Goal: Feedback & Contribution: Submit feedback/report problem

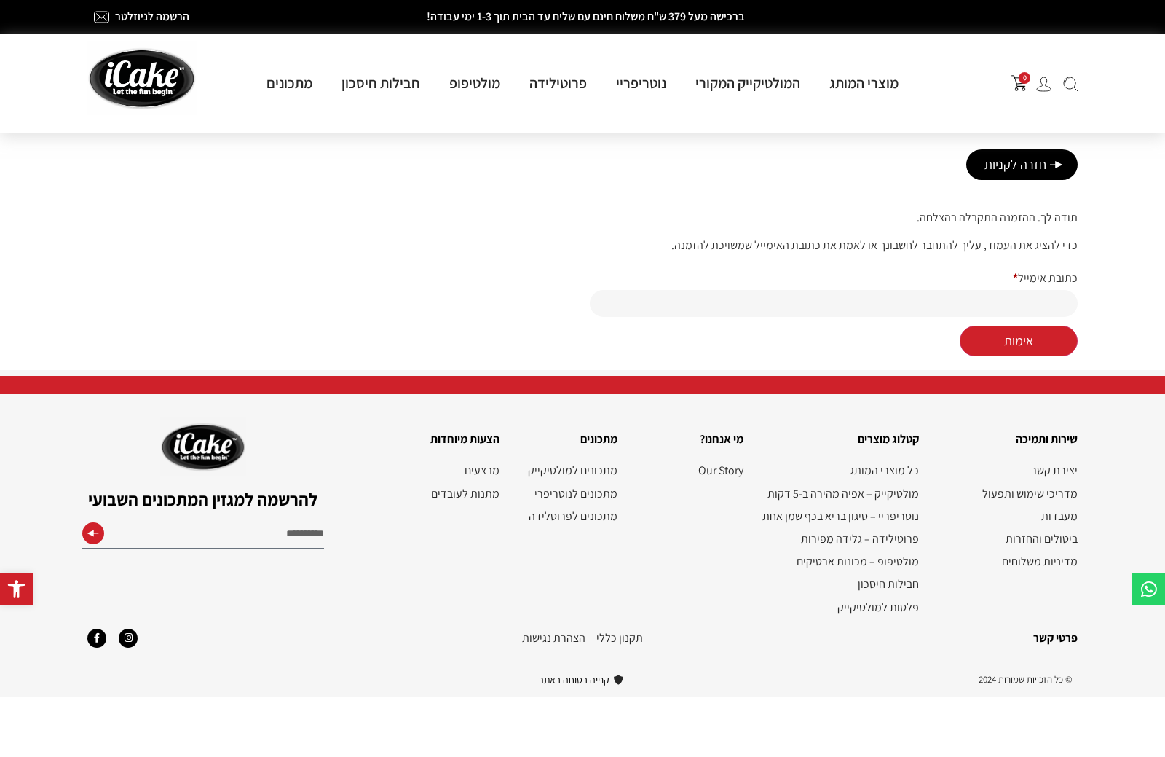
click at [1044, 83] on img at bounding box center [1043, 83] width 15 height 15
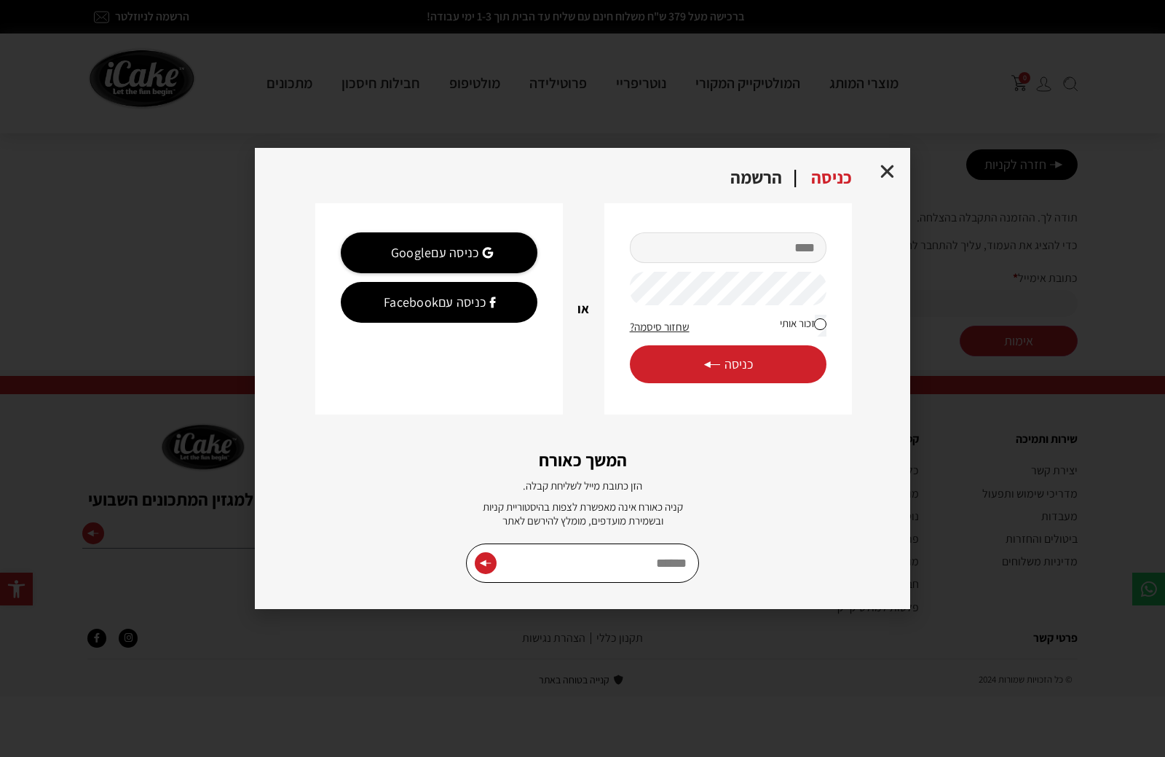
click at [748, 248] on input "מייל" at bounding box center [728, 247] width 197 height 31
click at [481, 253] on div "Google כניסה עם" at bounding box center [435, 252] width 170 height 41
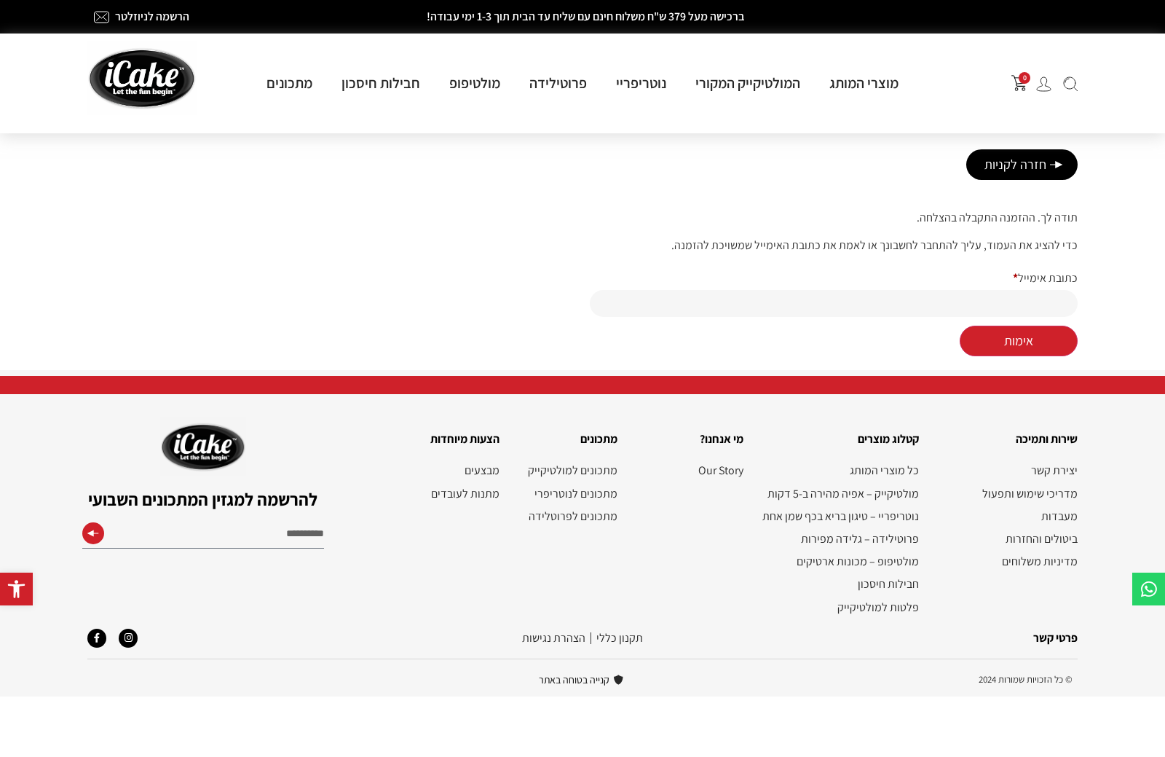
click at [1047, 85] on img at bounding box center [1043, 83] width 15 height 15
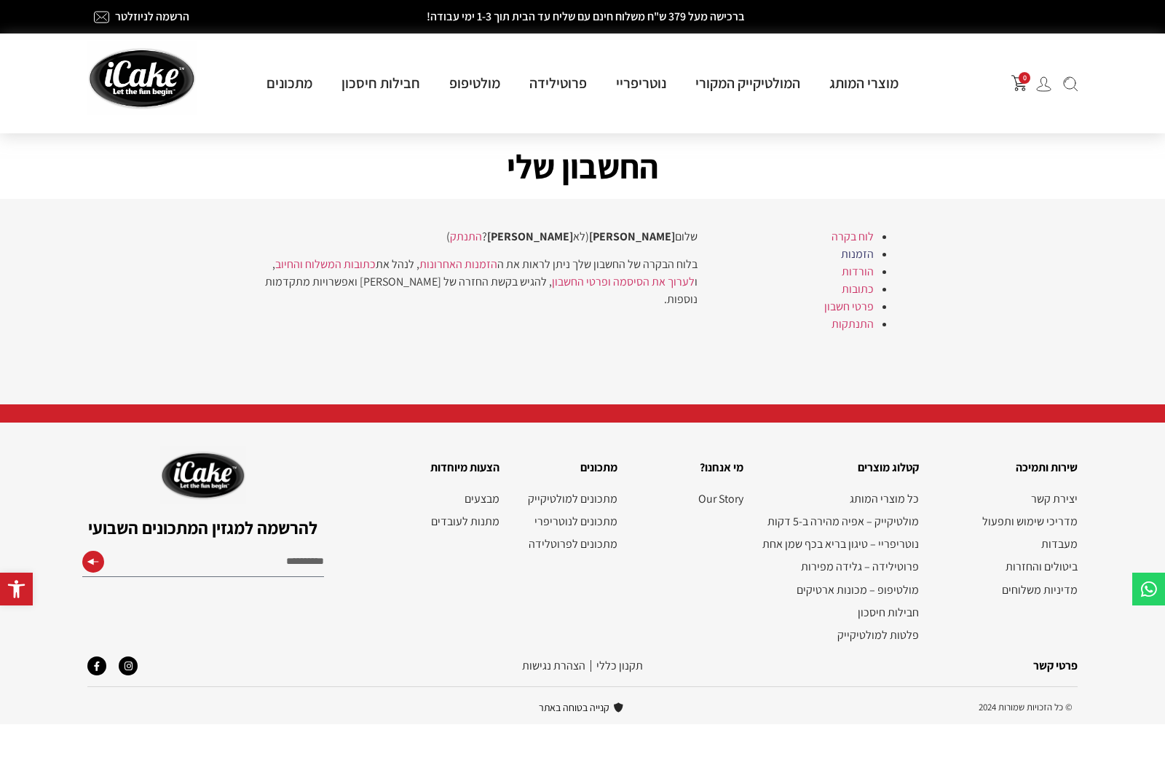
click at [845, 259] on link "הזמנות" at bounding box center [857, 253] width 33 height 15
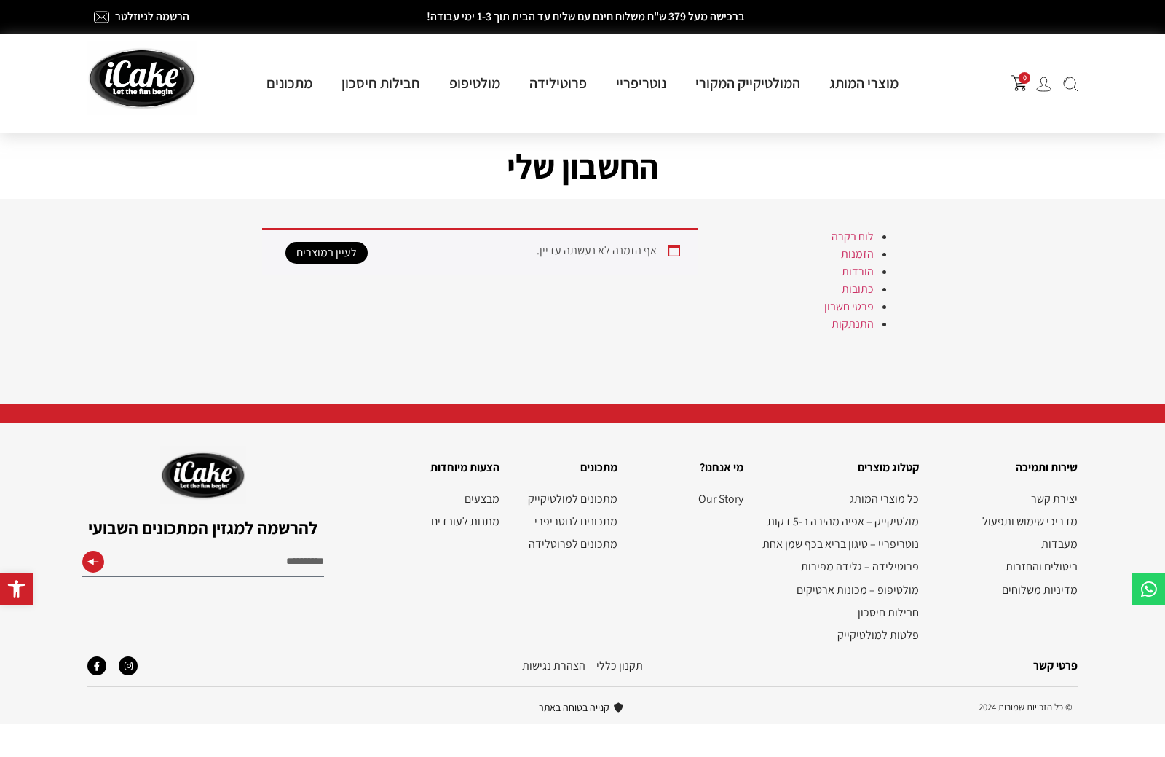
click at [1042, 84] on img at bounding box center [1043, 83] width 15 height 15
click at [845, 331] on link "התנתקות" at bounding box center [853, 323] width 42 height 15
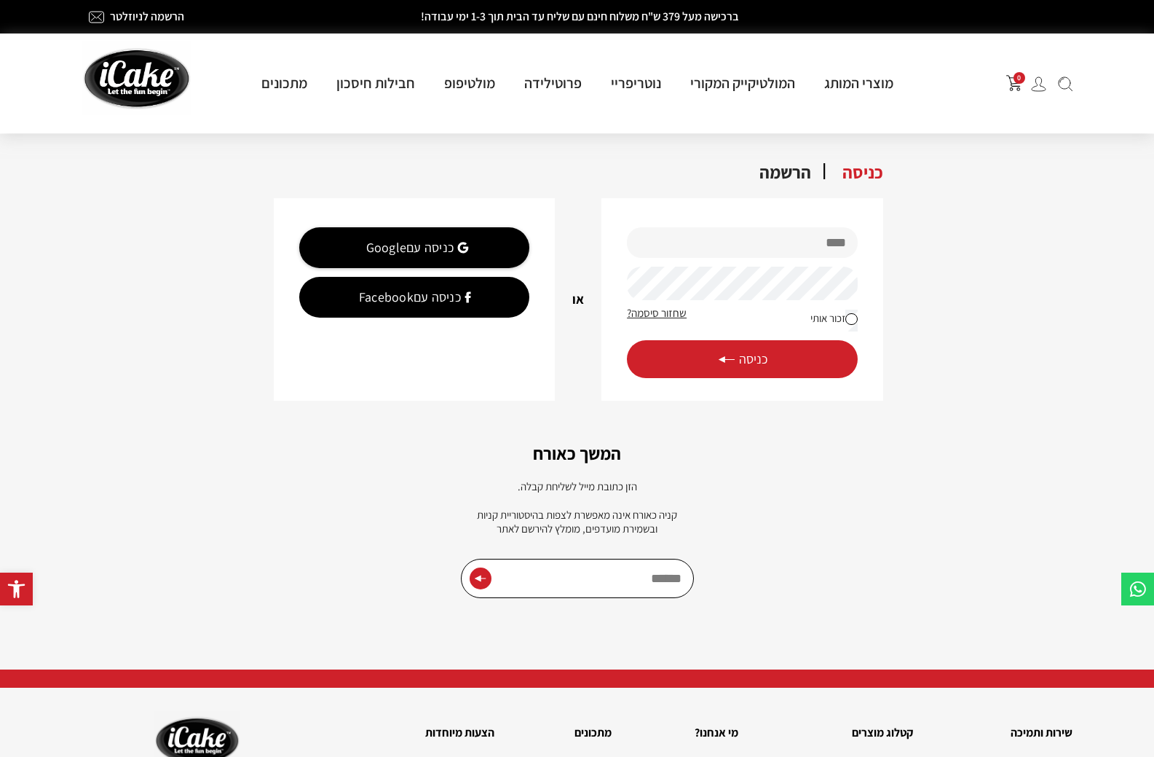
click at [442, 248] on div "Google כניסה עם" at bounding box center [410, 247] width 204 height 41
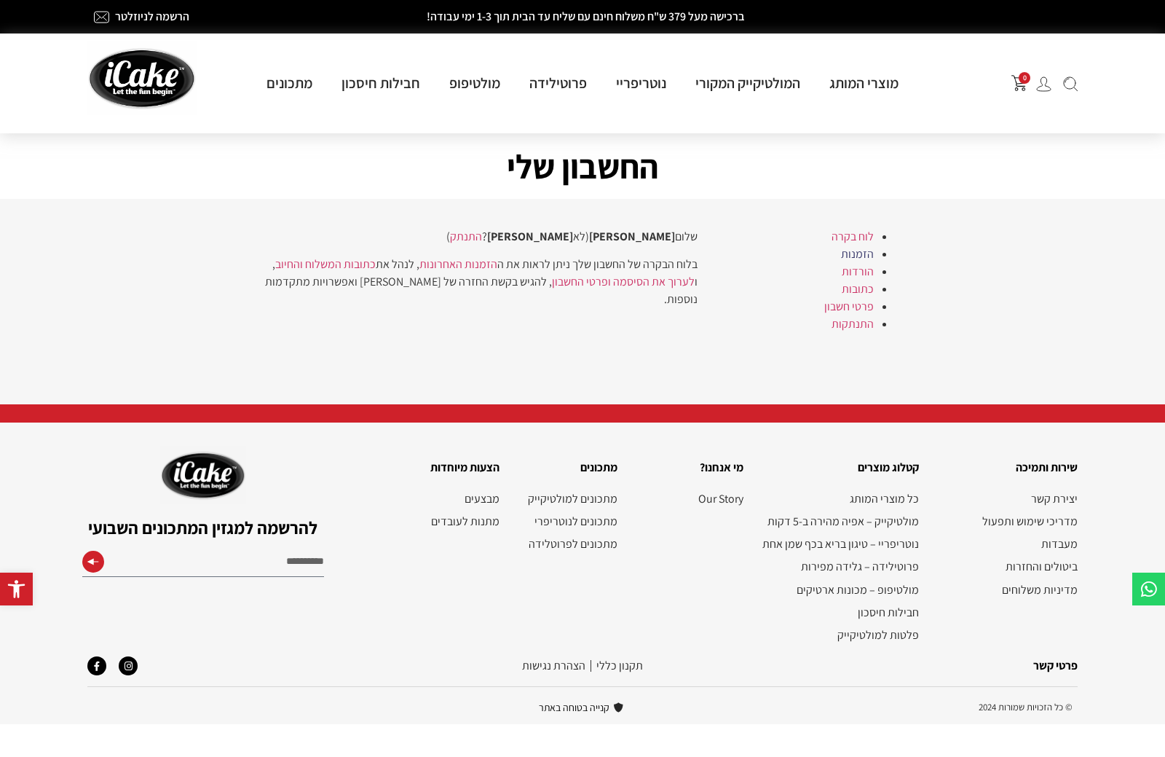
click at [852, 261] on link "הזמנות" at bounding box center [857, 253] width 33 height 15
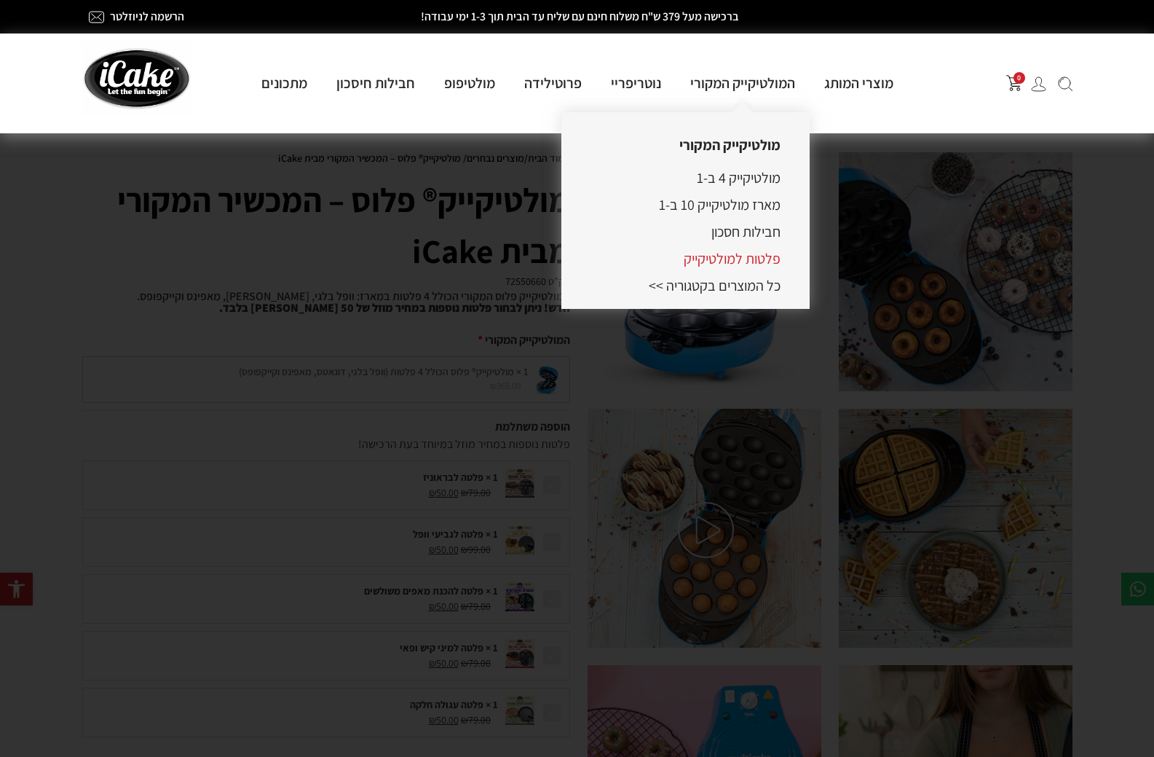
click at [749, 260] on link "פלטות למולטיקייק" at bounding box center [732, 258] width 97 height 19
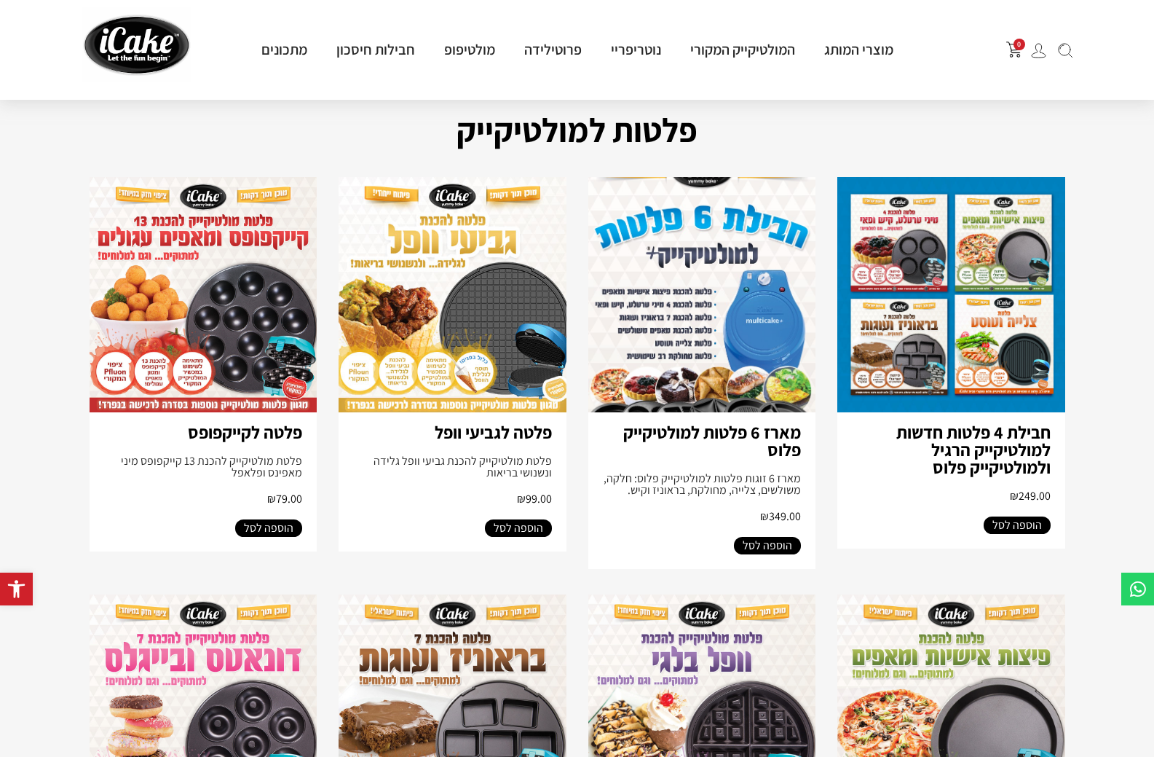
scroll to position [146, 0]
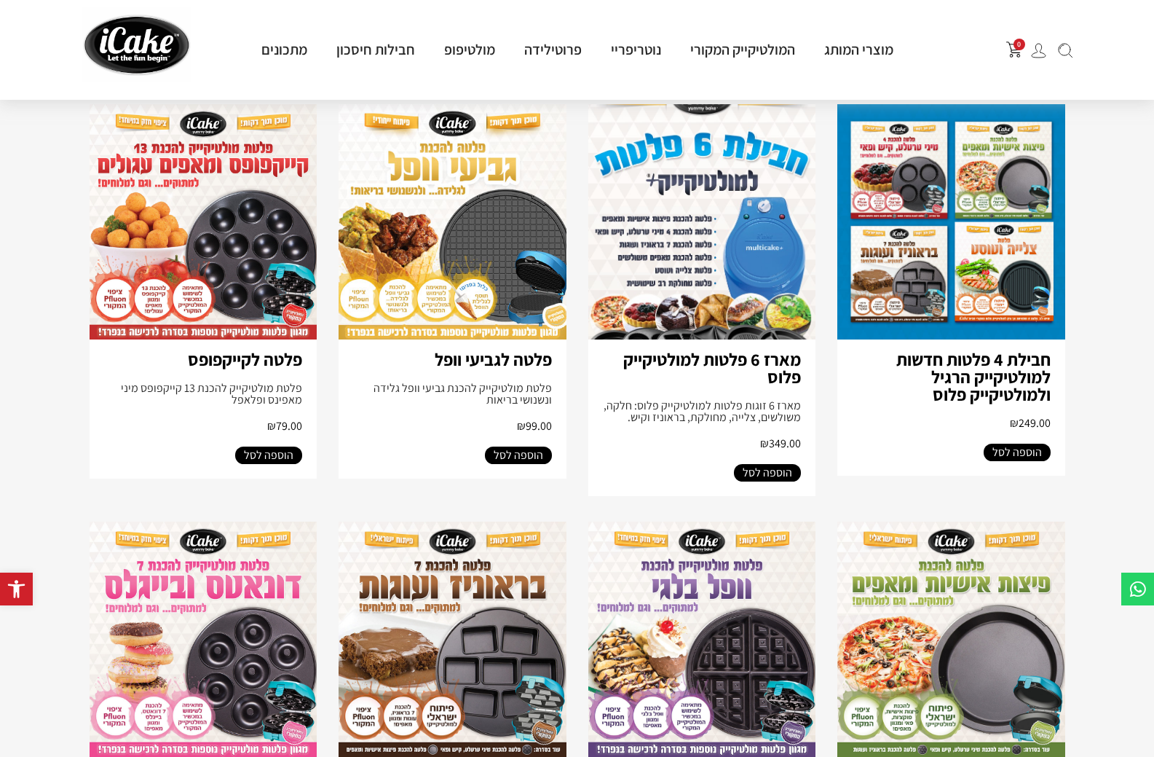
click at [1038, 58] on img at bounding box center [1038, 50] width 15 height 15
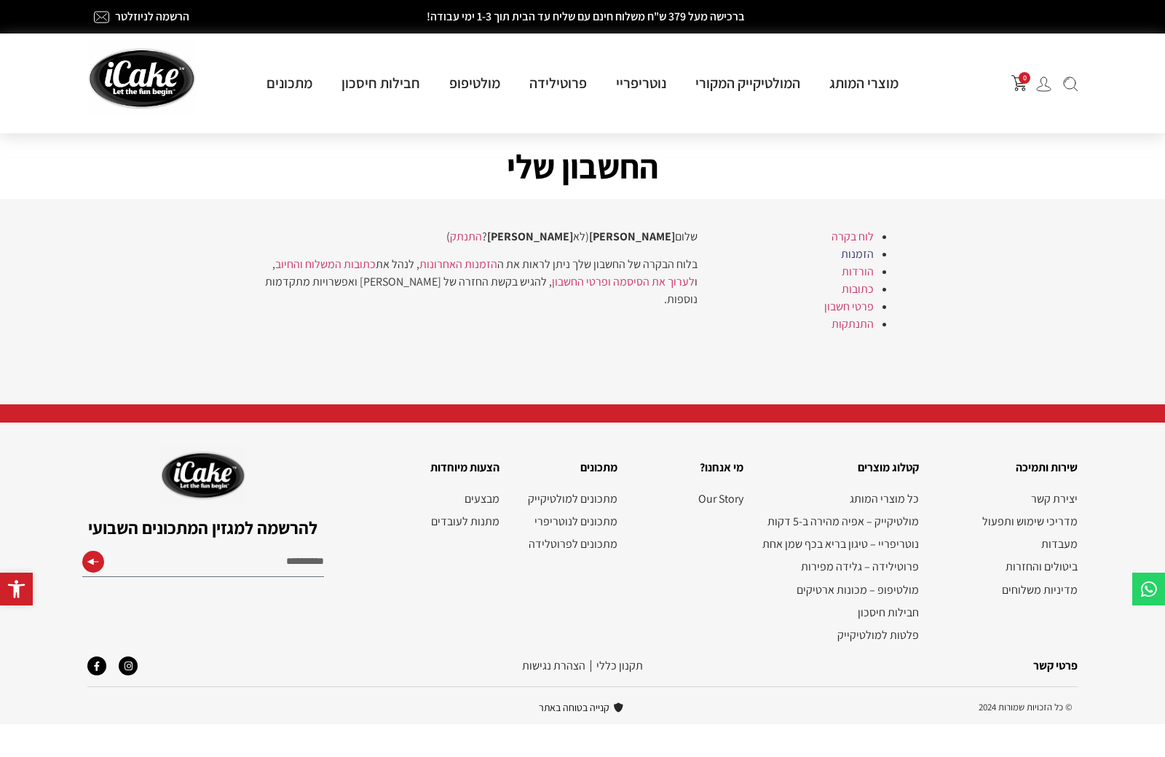
click at [859, 260] on link "הזמנות" at bounding box center [857, 253] width 33 height 15
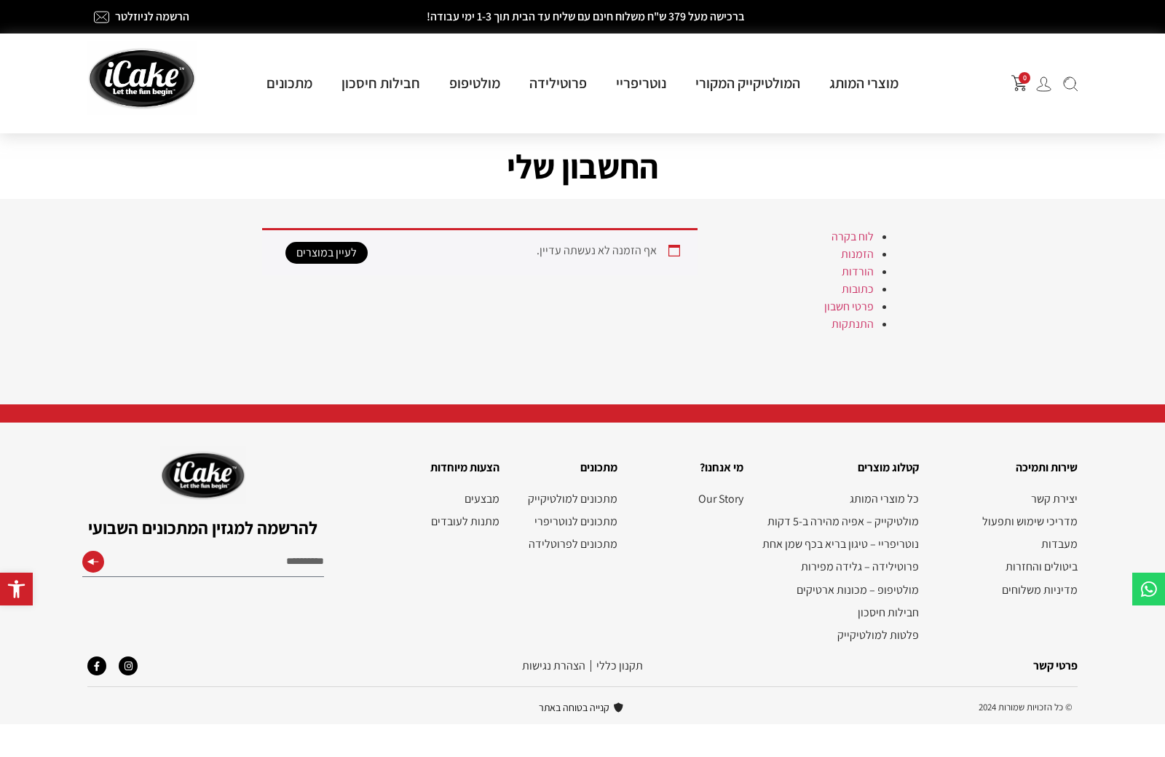
click at [1044, 88] on img at bounding box center [1043, 83] width 15 height 15
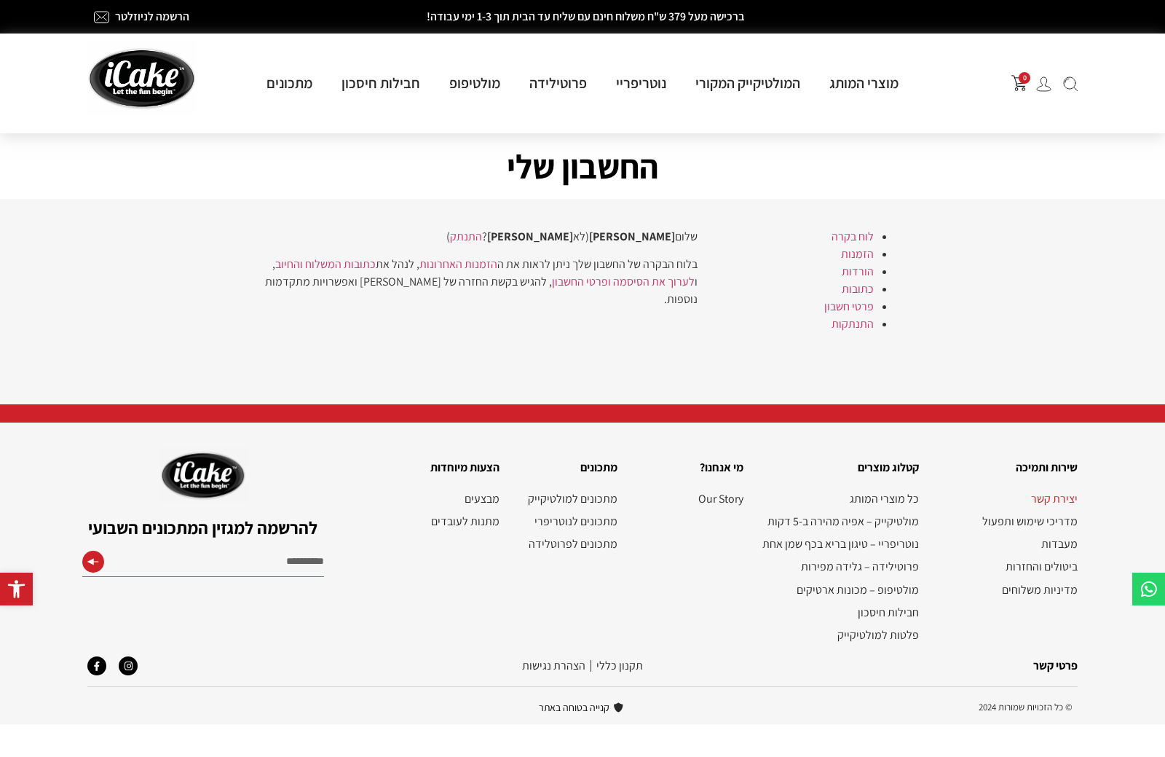
click at [1060, 505] on link "יצירת קשר" at bounding box center [1006, 499] width 144 height 14
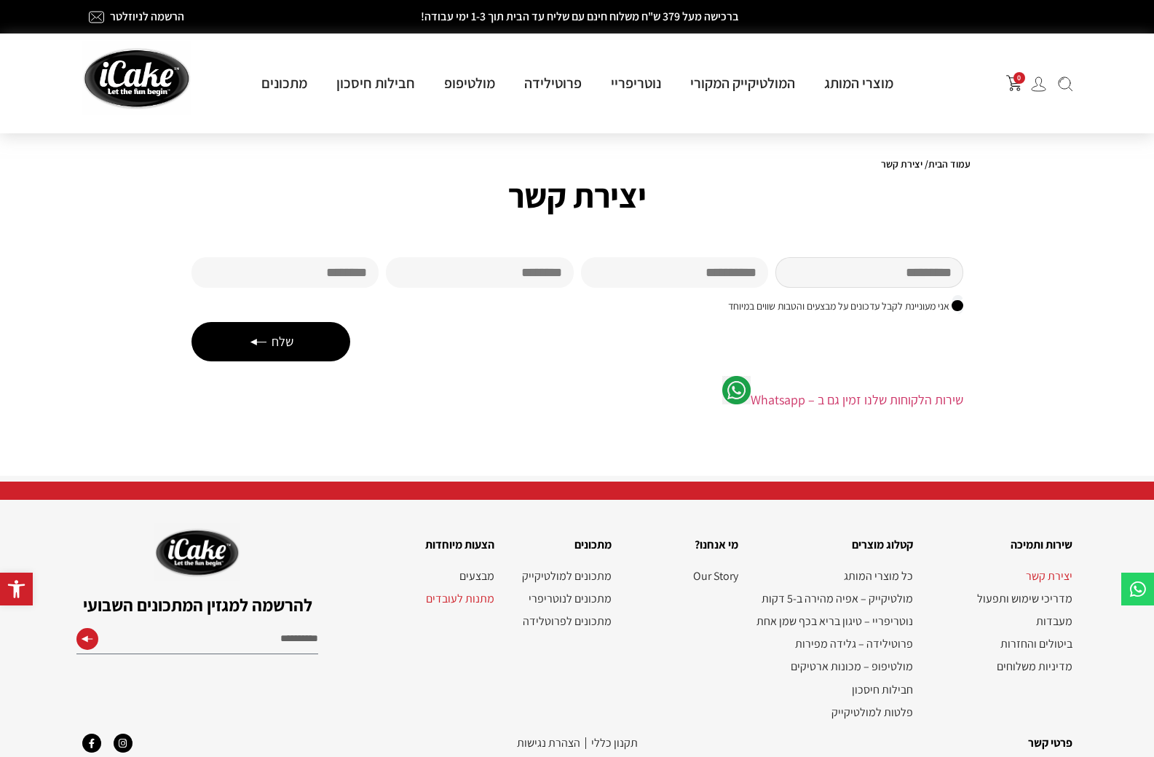
click at [902, 267] on input "שם פרטי" at bounding box center [870, 272] width 188 height 31
type input "*****"
type input "********"
type input "**********"
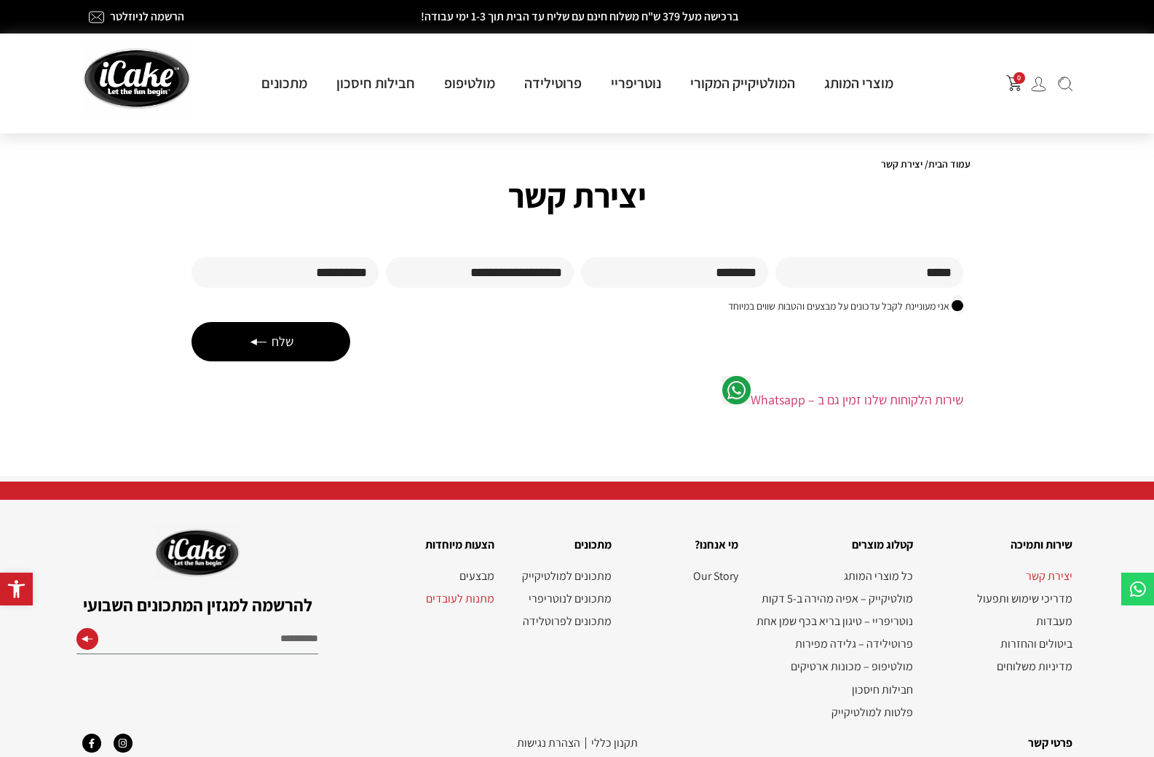
click at [284, 340] on span "שלח" at bounding box center [283, 341] width 22 height 19
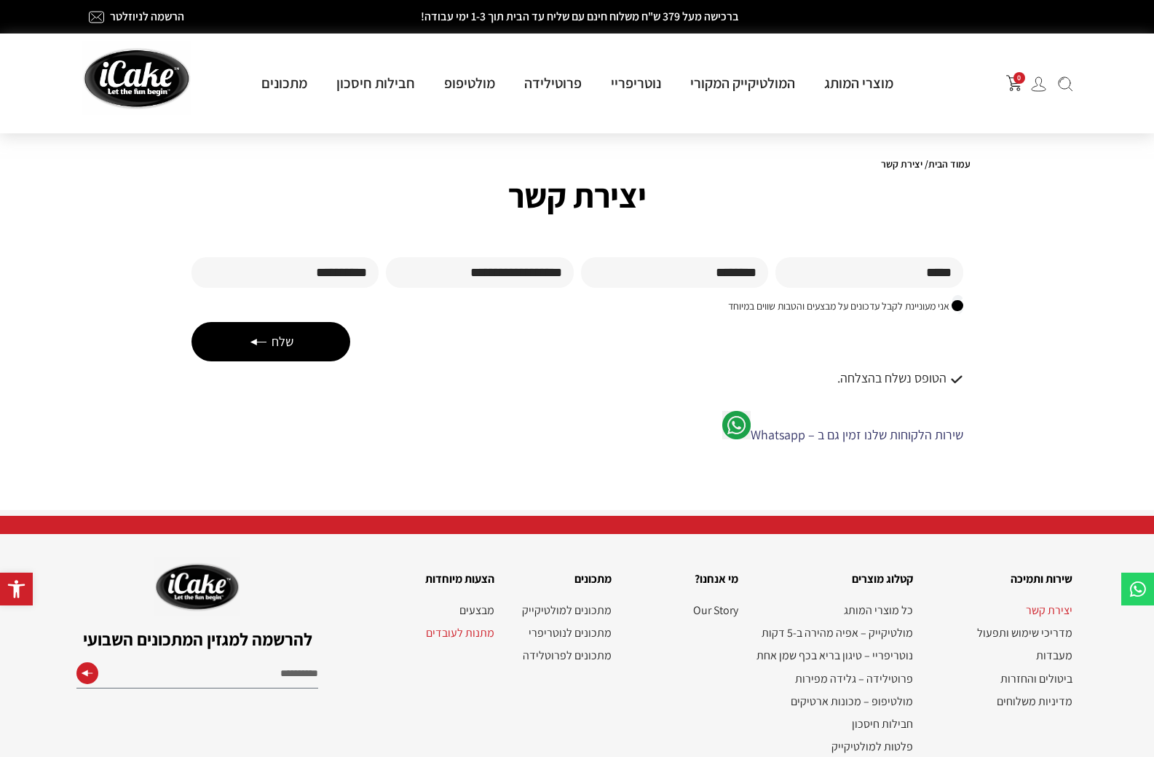
click at [803, 439] on link "שירות הלקוחות שלנו זמין גם ב – Whatsapp" at bounding box center [857, 434] width 213 height 17
